Goal: Information Seeking & Learning: Learn about a topic

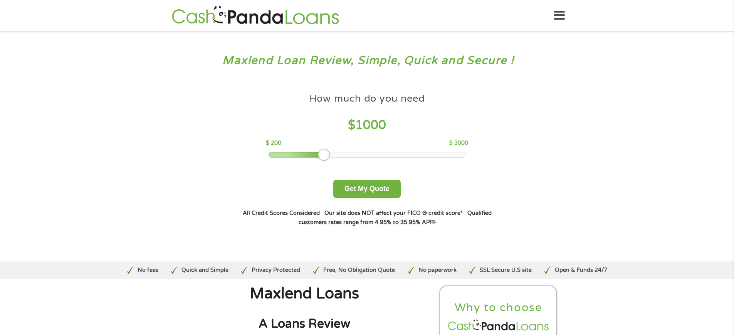
scroll to position [2096, 0]
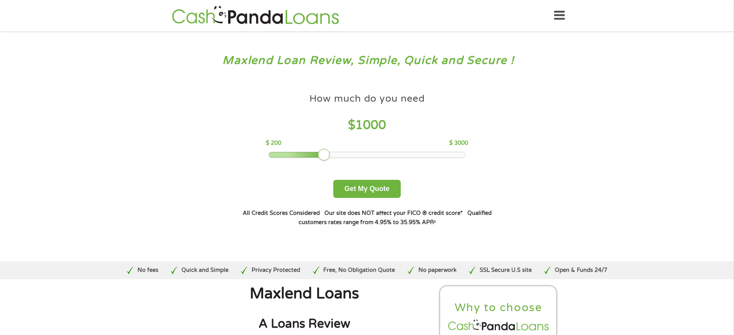
scroll to position [2671, 0]
